Goal: Transaction & Acquisition: Purchase product/service

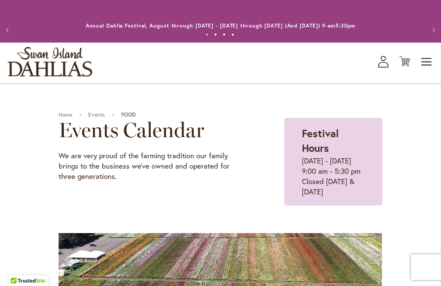
click at [88, 118] on link "Events" at bounding box center [96, 115] width 17 height 6
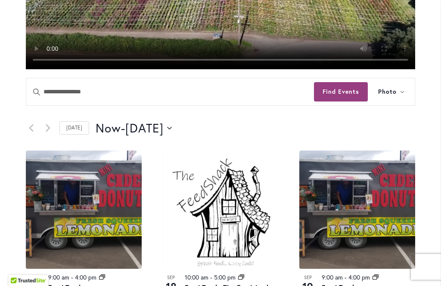
scroll to position [306, 0]
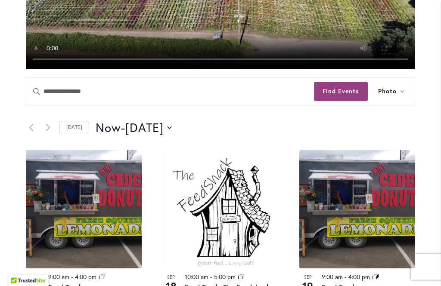
click at [172, 135] on button "Now Now - 9/20/2025 September 20" at bounding box center [134, 128] width 76 height 17
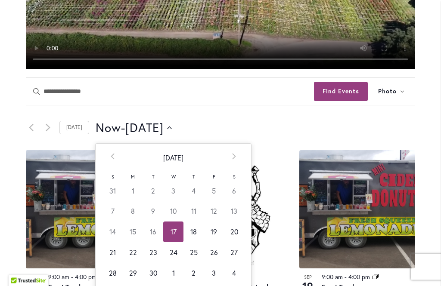
scroll to position [306, 0]
click at [237, 240] on td "20" at bounding box center [234, 232] width 20 height 21
type input "*********"
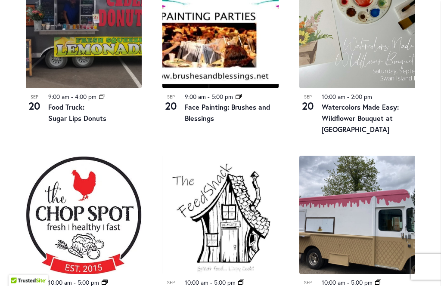
scroll to position [823, 0]
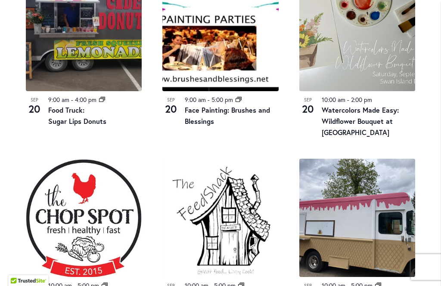
click at [360, 124] on link "Watercolors Made Easy: Wildflower Bouquet at Swan Island Dahlias" at bounding box center [360, 121] width 77 height 31
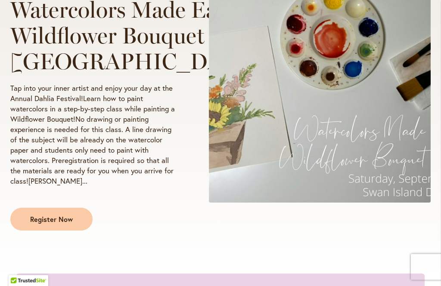
scroll to position [182, 0]
click at [64, 187] on p "Tap into your inner artist and enjoy your day at the Annual Dahlia Festival!Lea…" at bounding box center [93, 134] width 167 height 103
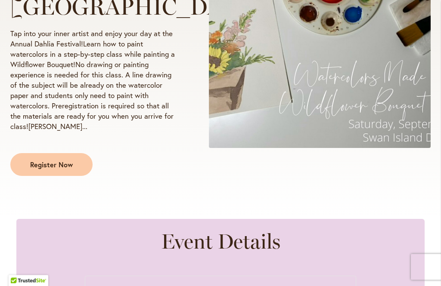
scroll to position [237, 0]
click at [58, 132] on p "Tap into your inner artist and enjoy your day at the Annual Dahlia Festival!Lea…" at bounding box center [93, 79] width 167 height 103
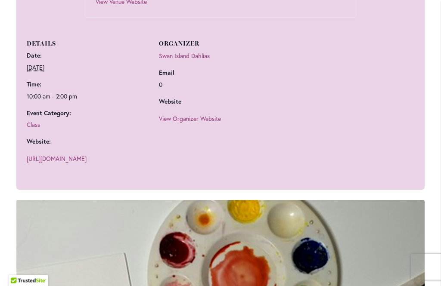
click at [306, 180] on div "Details Date: September 20 Time: 10:00 am - 2:00 pm Event Category: Class Websi…" at bounding box center [221, 99] width 388 height 162
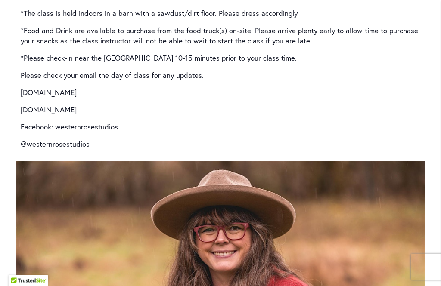
scroll to position [1475, 0]
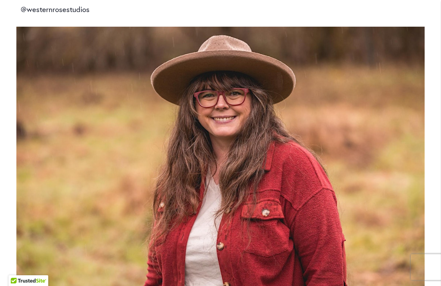
scroll to position [1586, 0]
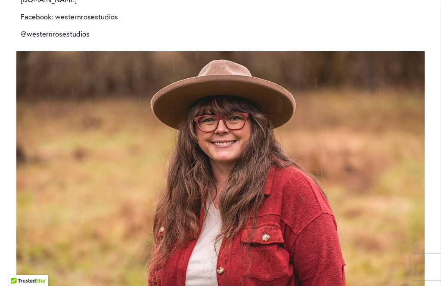
click at [321, 97] on img at bounding box center [220, 187] width 408 height 272
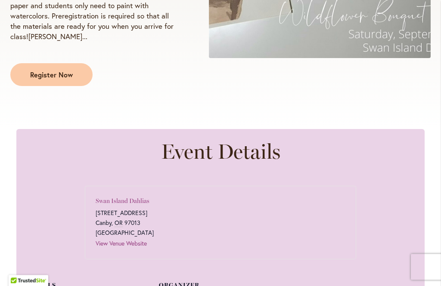
scroll to position [327, 0]
click at [58, 80] on span "Register Now" at bounding box center [51, 75] width 43 height 10
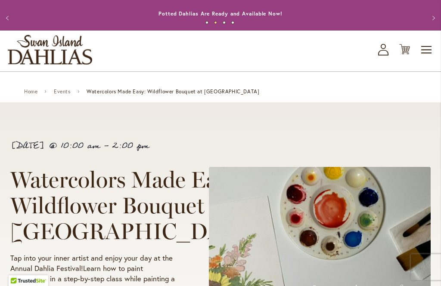
scroll to position [0, 0]
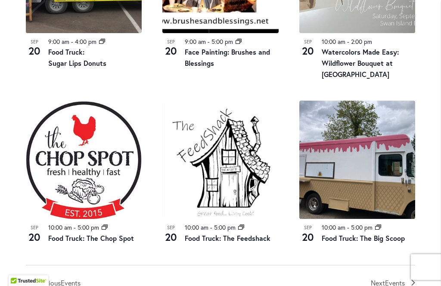
scroll to position [886, 0]
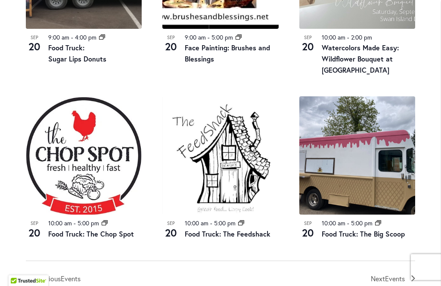
click at [277, 201] on img at bounding box center [220, 155] width 116 height 118
click at [277, 175] on img at bounding box center [220, 155] width 116 height 118
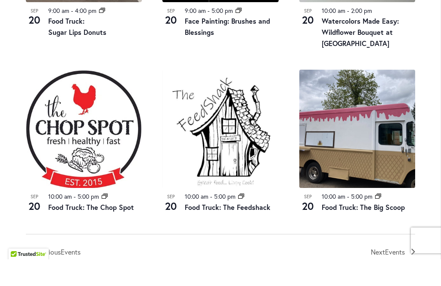
click at [79, 230] on link "Food Truck: The Chop Spot" at bounding box center [91, 234] width 86 height 9
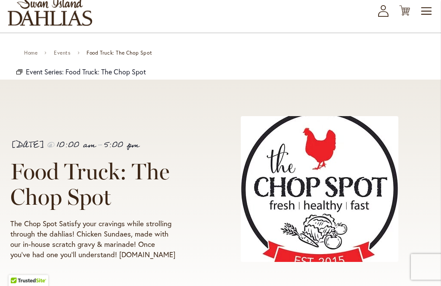
scroll to position [51, 0]
click at [201, 203] on div "[DATE] 10:00 am - 5:00 pm Food Truck: The Chop Spot The Chop Spot Satisfy your …" at bounding box center [220, 197] width 420 height 162
click at [201, 196] on div "September 20 @ 10:00 am - 5:00 pm Food Truck: The Chop Spot The Chop Spot Satis…" at bounding box center [220, 197] width 420 height 162
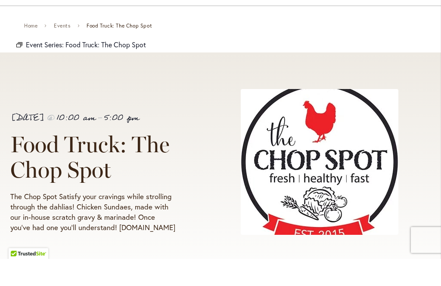
scroll to position [78, 0]
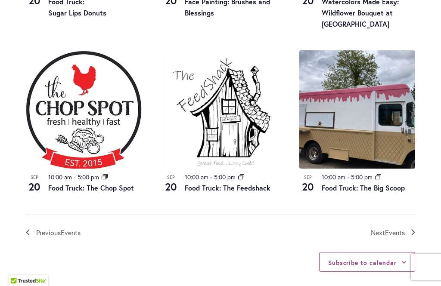
scroll to position [915, 0]
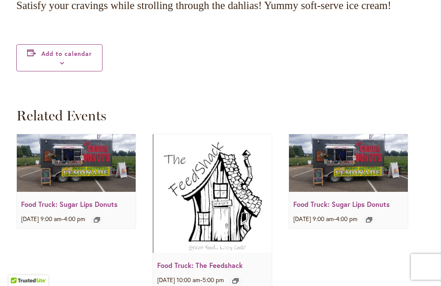
scroll to position [995, 0]
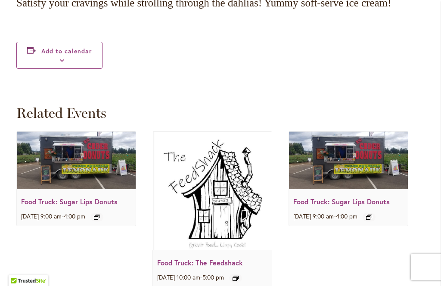
click at [91, 197] on link "Food Truck: Sugar Lips Donuts" at bounding box center [69, 201] width 96 height 9
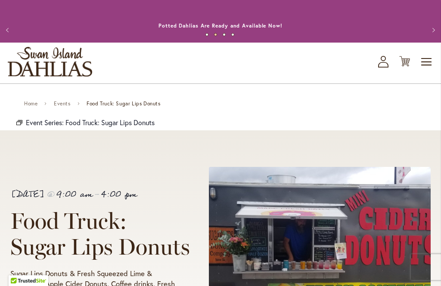
click at [246, 31] on ul "1 2 3 4" at bounding box center [220, 36] width 389 height 12
click at [423, 67] on span "Toggle Nav" at bounding box center [426, 62] width 13 height 10
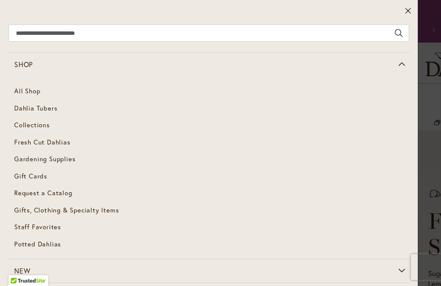
click at [38, 178] on link "Gift Cards" at bounding box center [209, 176] width 402 height 17
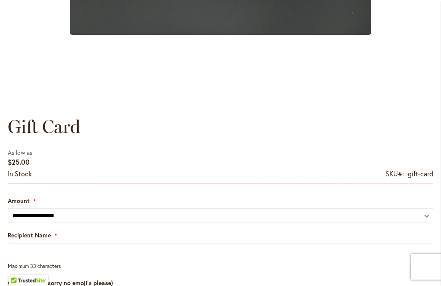
scroll to position [451, 0]
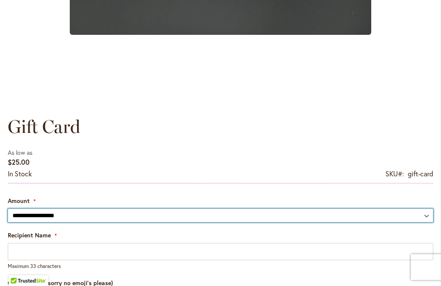
click at [426, 218] on select "**********" at bounding box center [221, 216] width 426 height 14
select select "****"
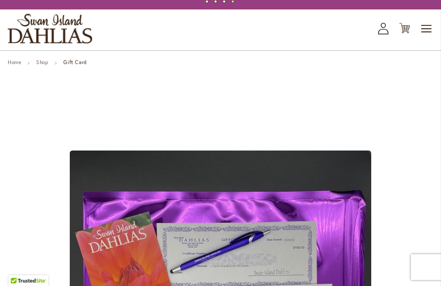
scroll to position [0, 0]
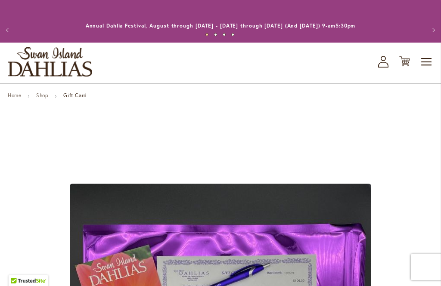
click at [432, 59] on span "Toggle Nav" at bounding box center [426, 61] width 13 height 17
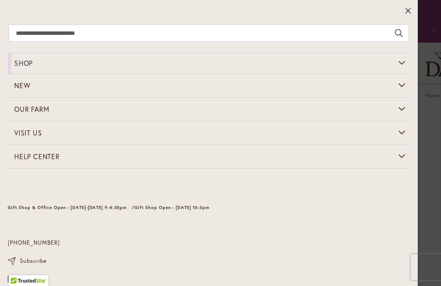
click at [212, 240] on div "[PHONE_NUMBER]" at bounding box center [209, 235] width 402 height 26
